Goal: Obtain resource: Obtain resource

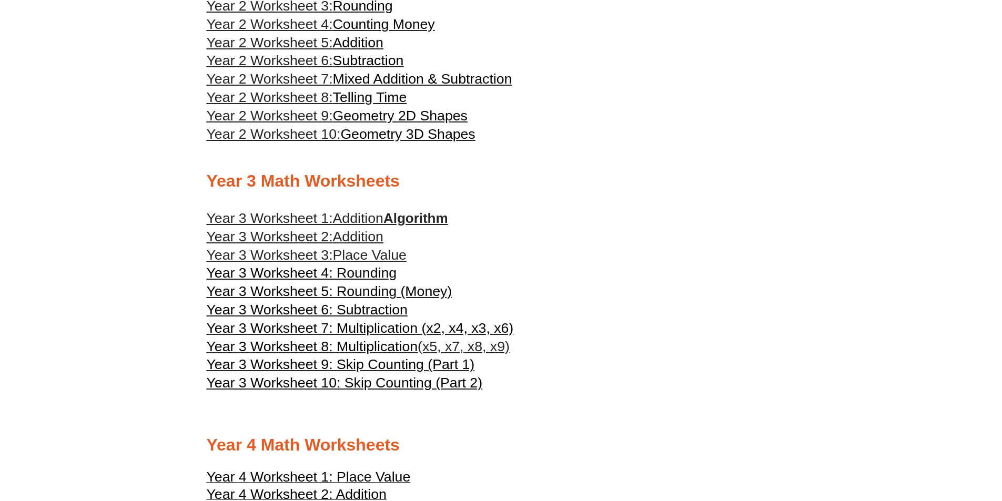
scroll to position [1101, 0]
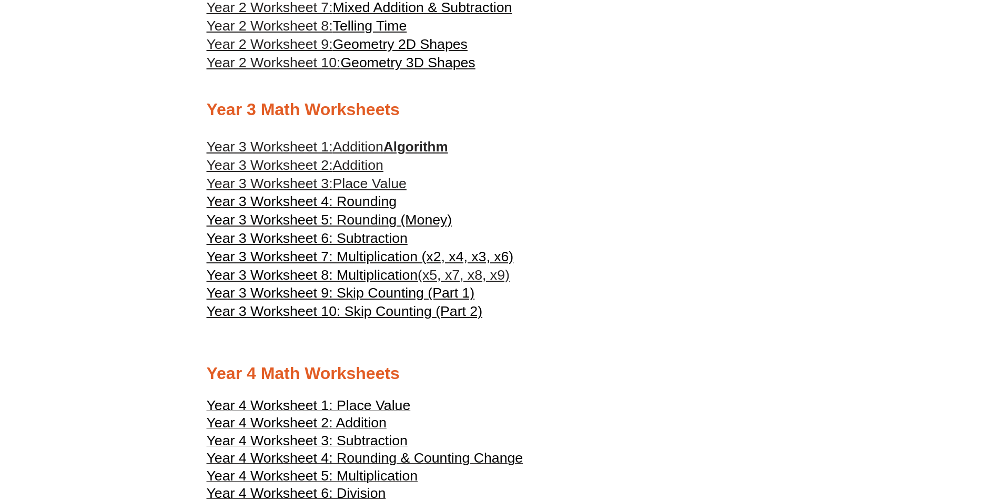
click at [345, 165] on span "Addition" at bounding box center [358, 165] width 50 height 16
click at [365, 144] on span "Addition" at bounding box center [358, 147] width 50 height 16
click at [317, 181] on span "Year 3 Worksheet 3:" at bounding box center [270, 184] width 126 height 16
click at [361, 203] on span "Year 3 Worksheet 4: Rounding" at bounding box center [302, 201] width 190 height 16
click at [378, 218] on span "Year 3 Worksheet 5: Rounding (Money)" at bounding box center [330, 220] width 246 height 16
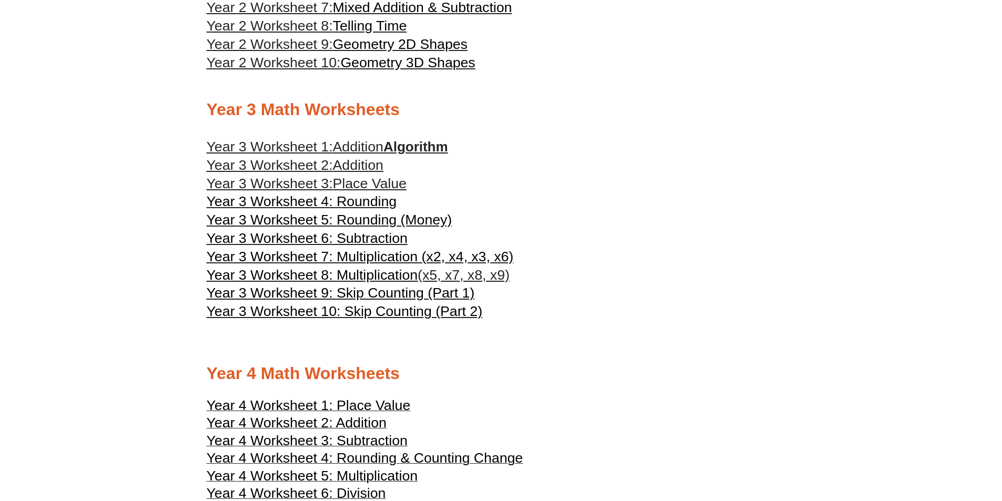
click at [354, 239] on span "Year 3 Worksheet 6: Subtraction" at bounding box center [307, 238] width 201 height 16
click at [390, 259] on span "Year 3 Worksheet 7: Multiplication (x2, x4, x3, x6)" at bounding box center [360, 257] width 307 height 16
click at [366, 273] on span "Year 3 Worksheet 8: Multiplication" at bounding box center [312, 275] width 211 height 16
click at [393, 293] on span "Year 3 Worksheet 9: Skip Counting (Part 1)" at bounding box center [341, 293] width 268 height 16
click at [393, 291] on span "Year 3 Worksheet 9: Skip Counting (Part 1)" at bounding box center [341, 293] width 268 height 16
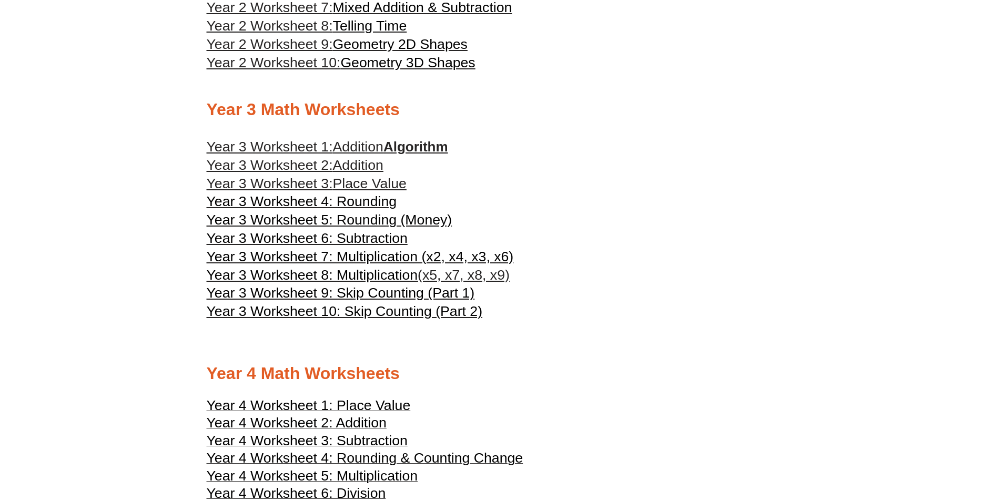
click at [370, 312] on span "Year 3 Worksheet 10: Skip Counting (Part 2)" at bounding box center [345, 311] width 276 height 16
click at [403, 290] on span "Year 3 Worksheet 9: Skip Counting (Part 1)" at bounding box center [341, 293] width 268 height 16
click at [401, 309] on span "Year 3 Worksheet 10: Skip Counting (Part 2)" at bounding box center [345, 311] width 276 height 16
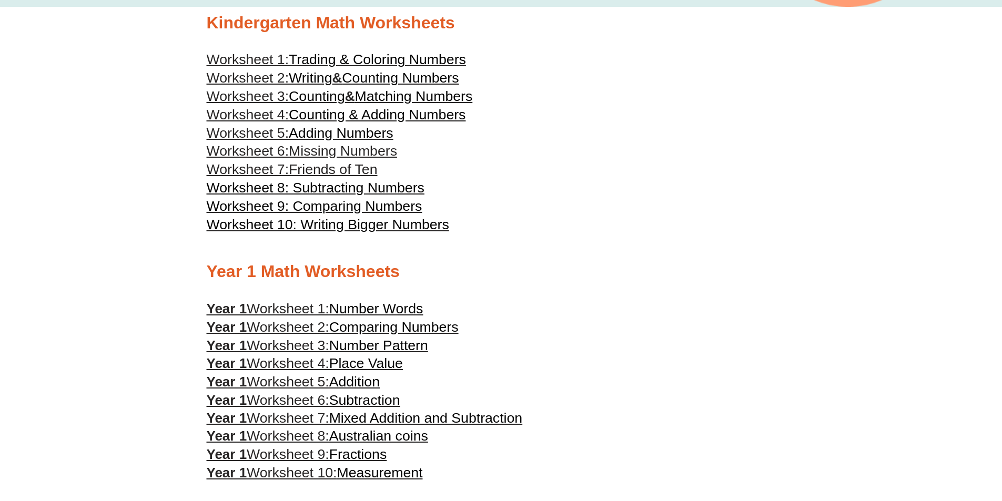
scroll to position [365, 0]
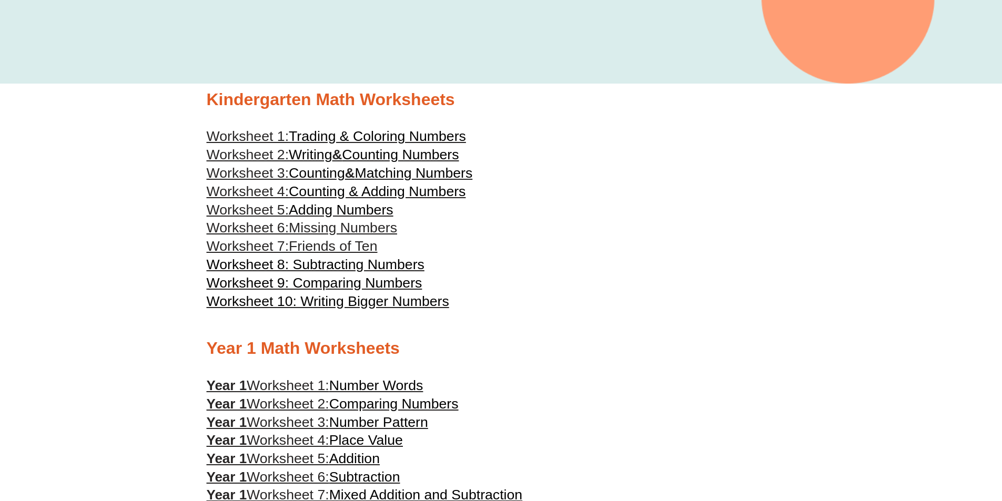
click at [664, 276] on h3 "Worksheet 9: Comparing Numbers" at bounding box center [501, 283] width 589 height 18
